Goal: Check status: Check status

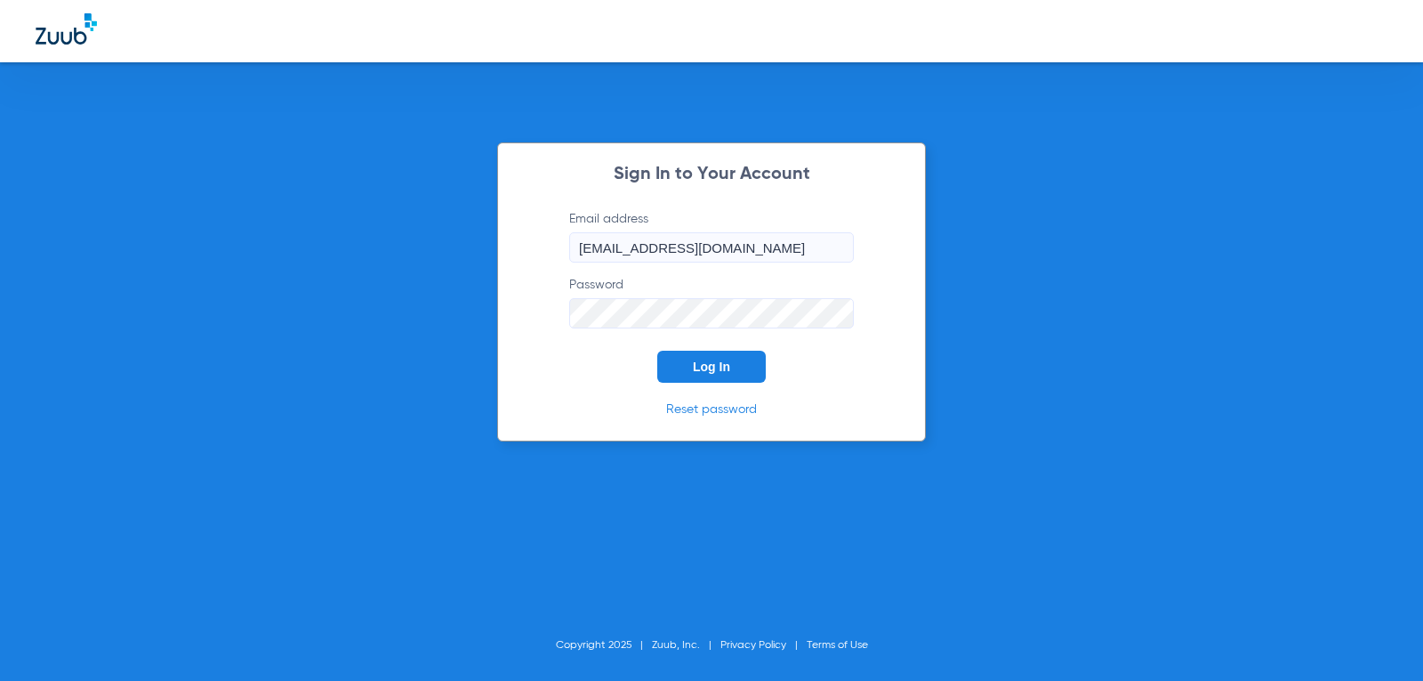
click at [686, 374] on button "Log In" at bounding box center [711, 367] width 109 height 32
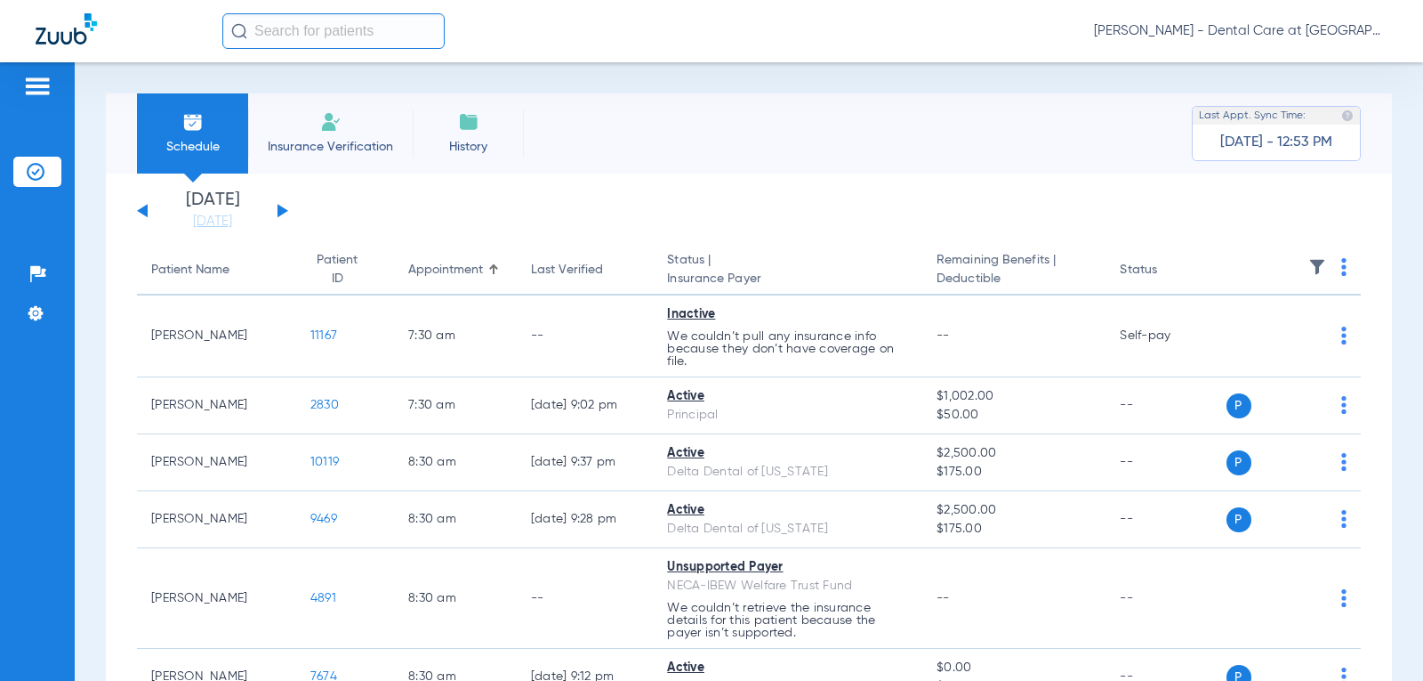
drag, startPoint x: 701, startPoint y: 117, endPoint x: 568, endPoint y: 164, distance: 141.5
click at [678, 128] on div "Schedule Insurance Verification History Last Appt. Sync Time: [DATE] - 12:53 PM" at bounding box center [749, 133] width 1286 height 80
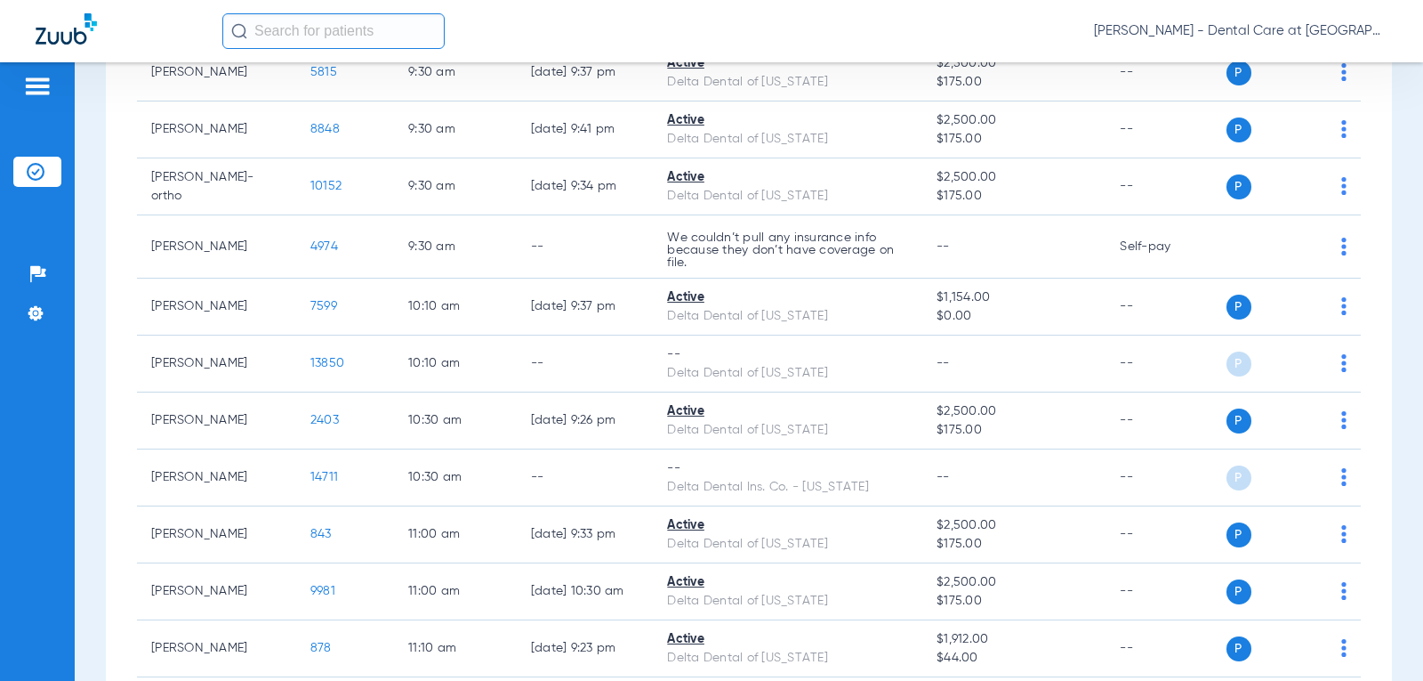
scroll to position [890, 0]
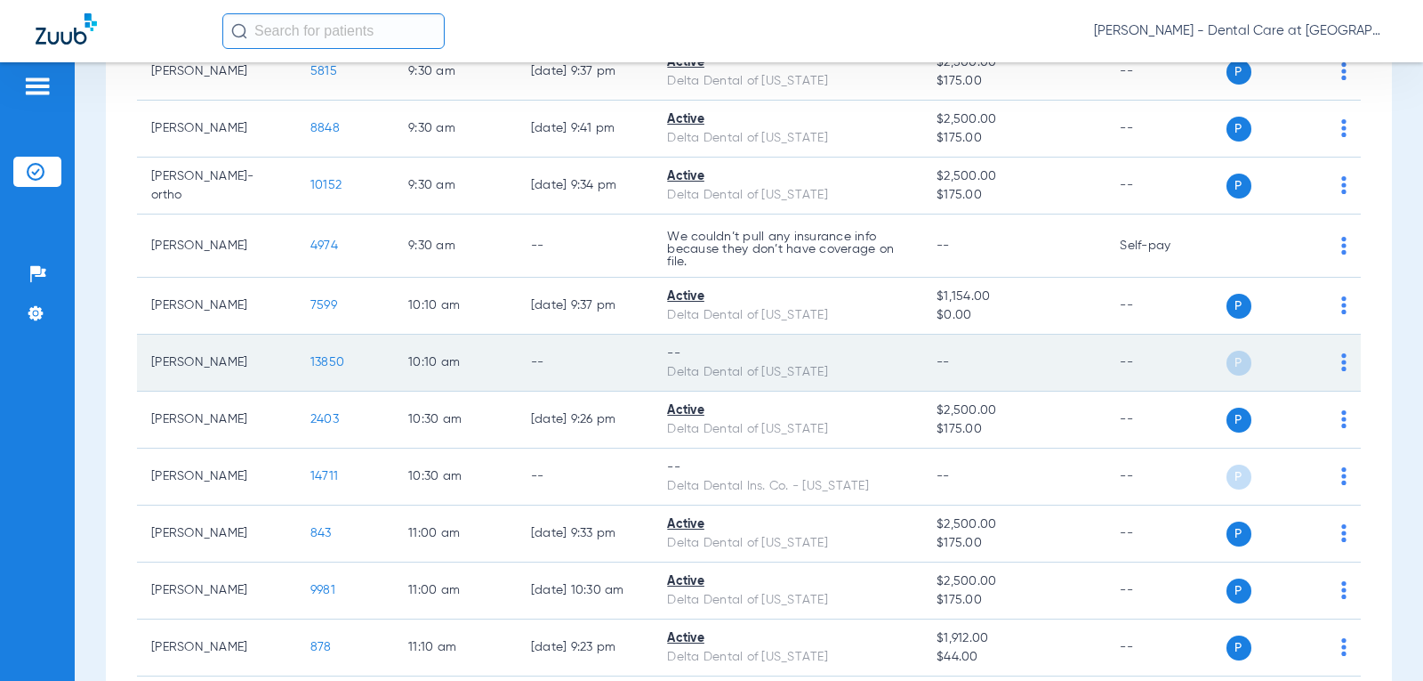
click at [308, 387] on td "13850" at bounding box center [345, 363] width 98 height 57
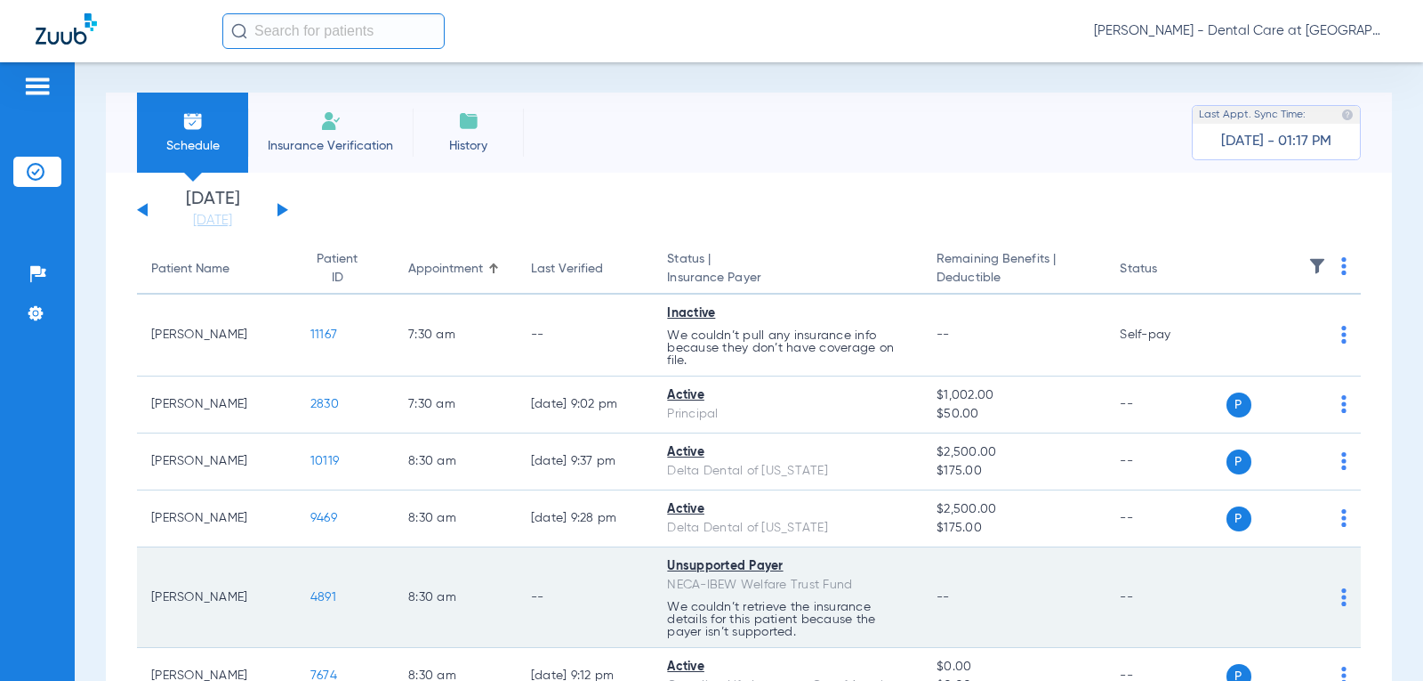
scroll to position [0, 0]
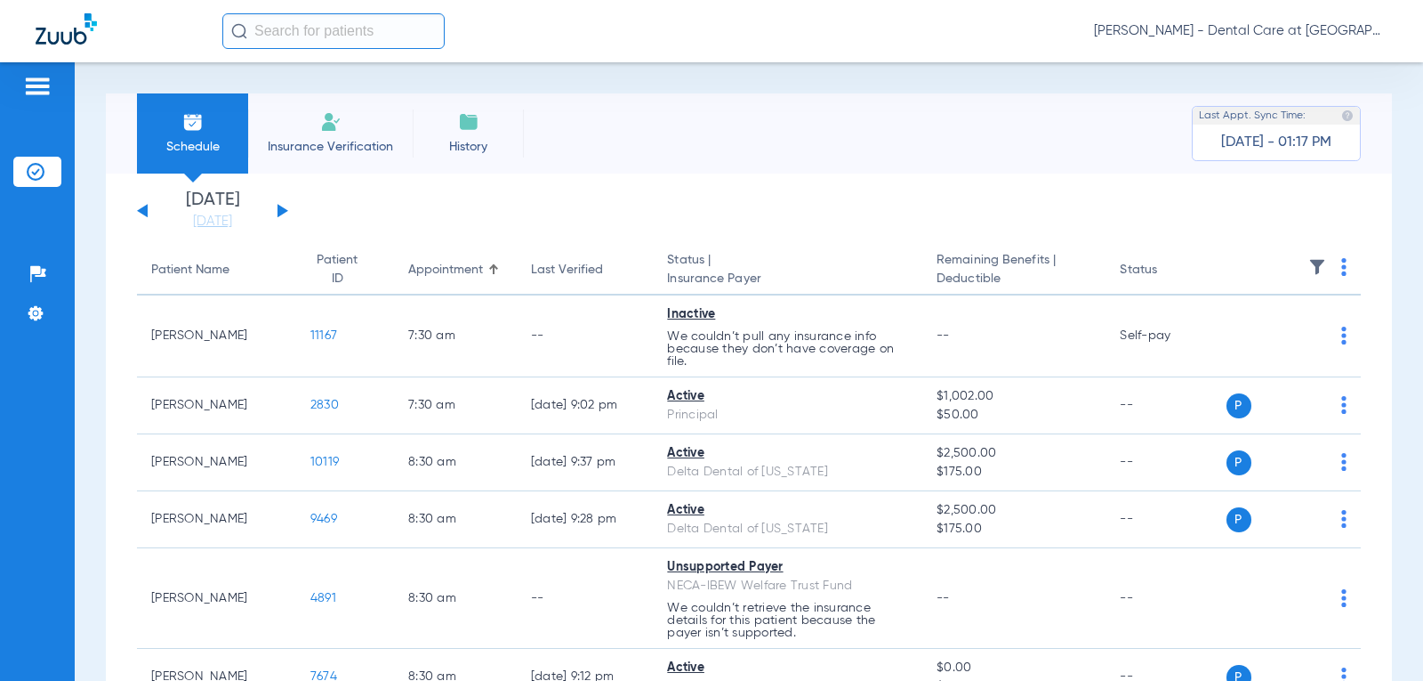
click at [278, 214] on button at bounding box center [283, 210] width 11 height 13
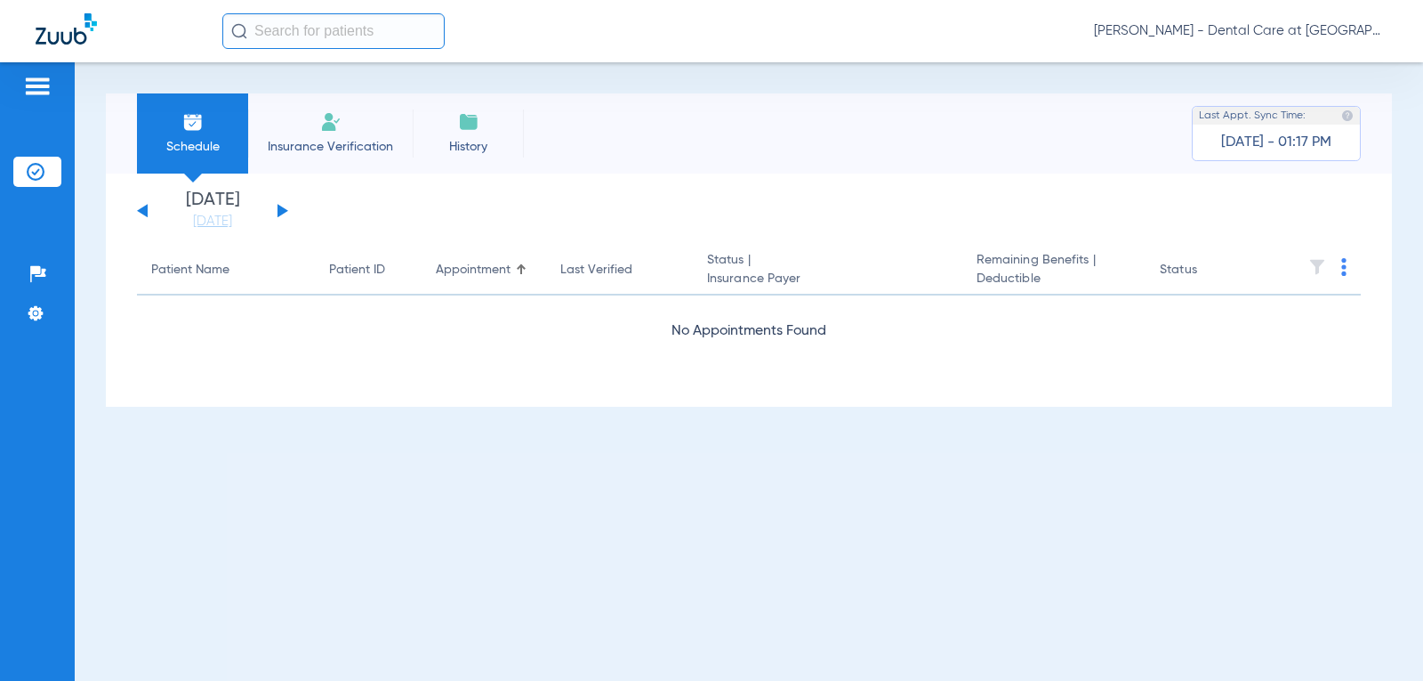
click at [278, 214] on button at bounding box center [283, 210] width 11 height 13
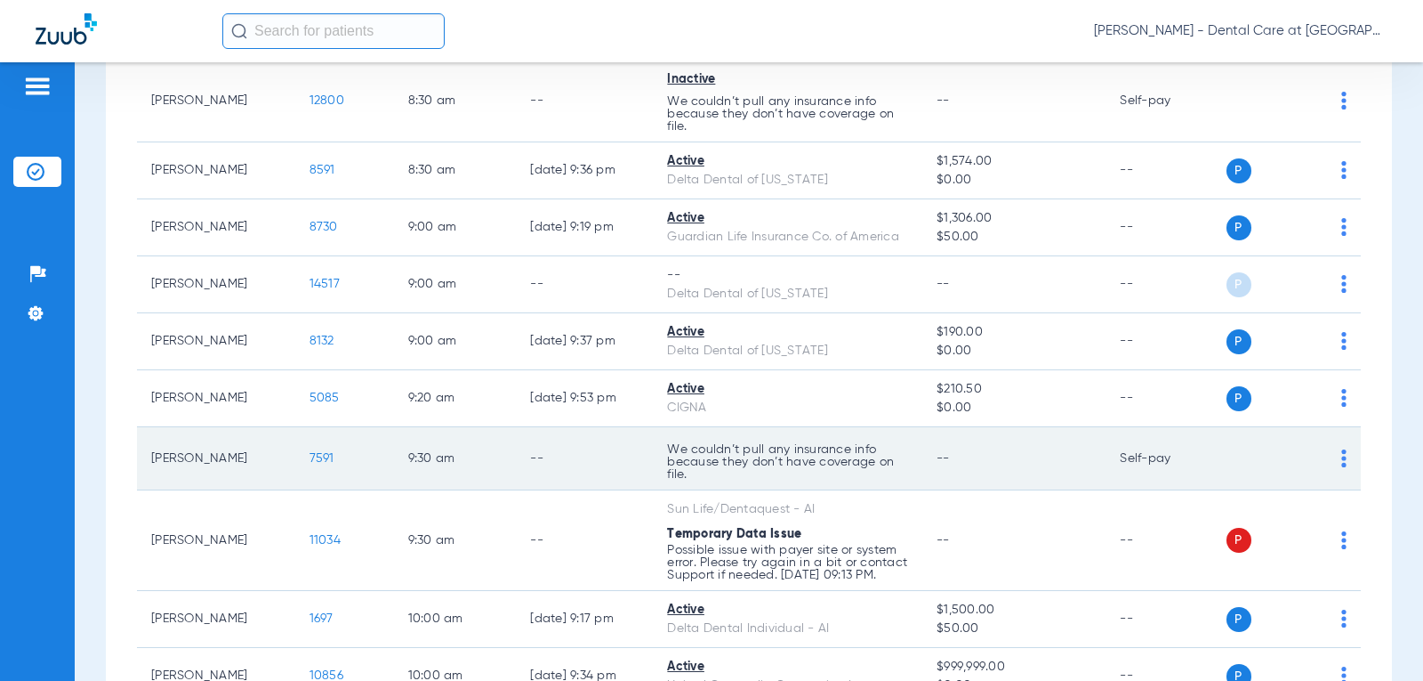
scroll to position [979, 0]
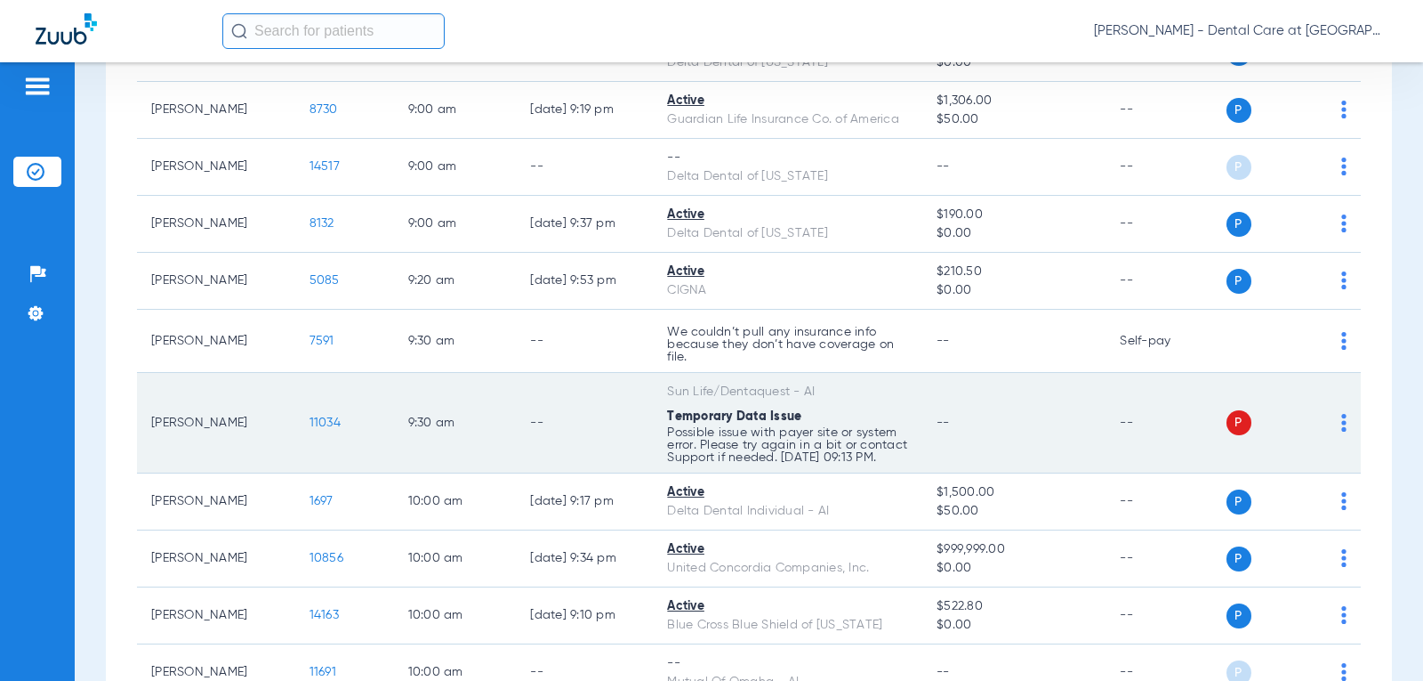
click at [516, 446] on td "--" at bounding box center [584, 423] width 137 height 101
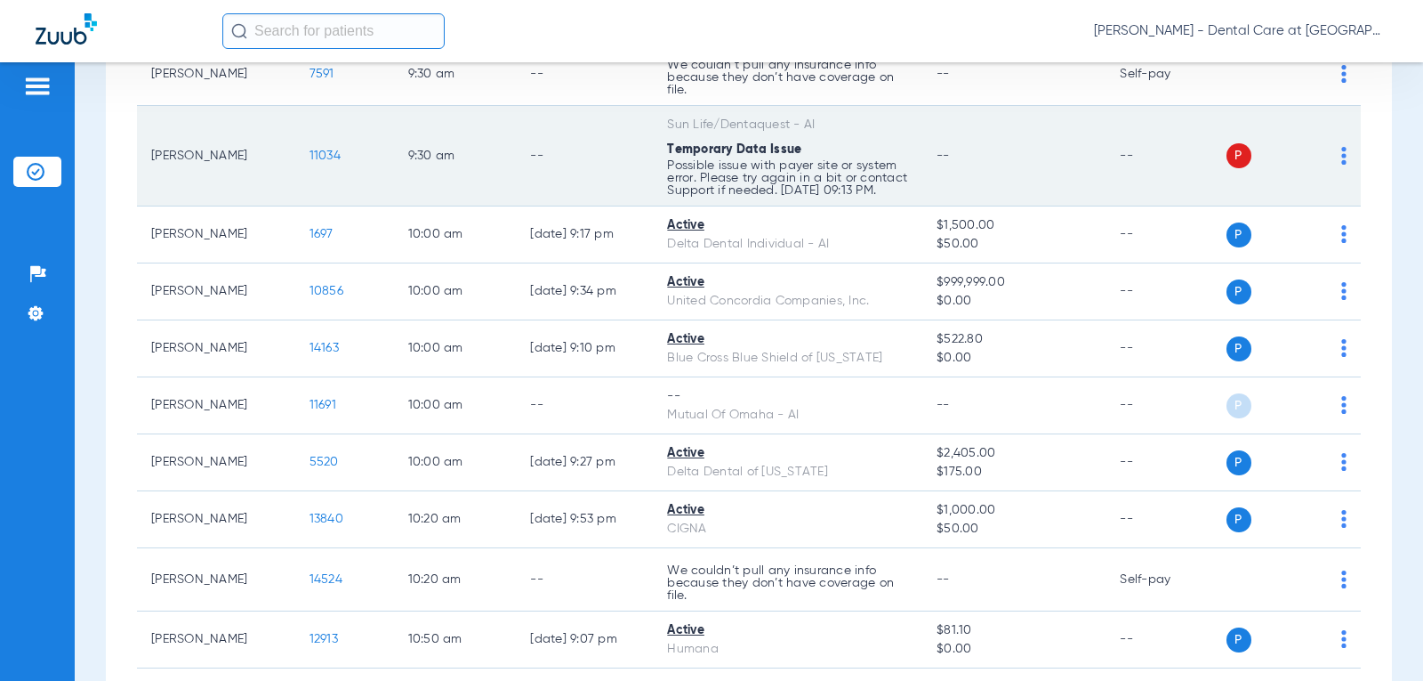
scroll to position [1334, 0]
